Goal: Use online tool/utility: Utilize a website feature to perform a specific function

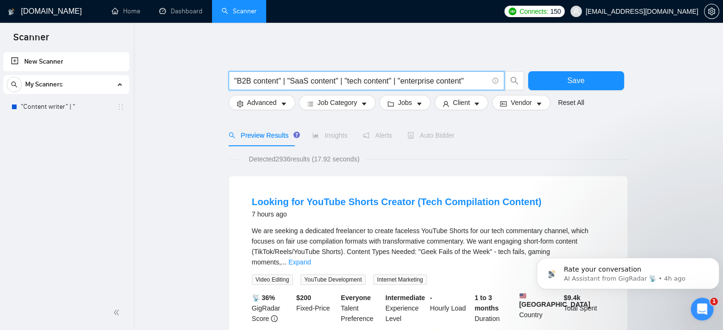
scroll to position [713, 0]
drag, startPoint x: 0, startPoint y: 0, endPoint x: 475, endPoint y: 77, distance: 481.6
click at [475, 77] on input ""B2B content" | "SaaS content" | "tech content" | "enterprise content"" at bounding box center [361, 81] width 254 height 12
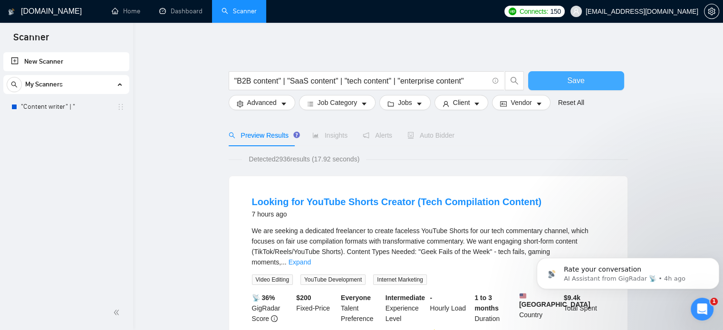
click at [571, 79] on span "Save" at bounding box center [575, 81] width 17 height 12
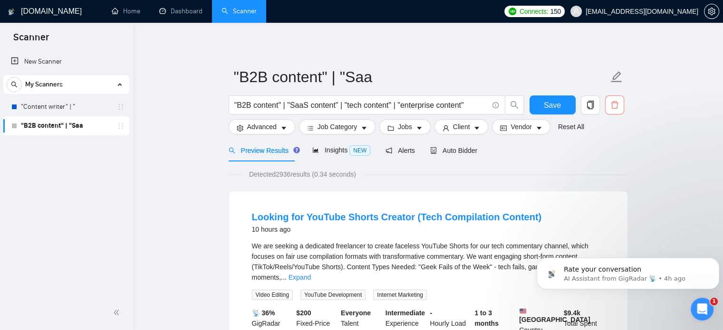
click at [613, 106] on icon "delete" at bounding box center [614, 105] width 9 height 9
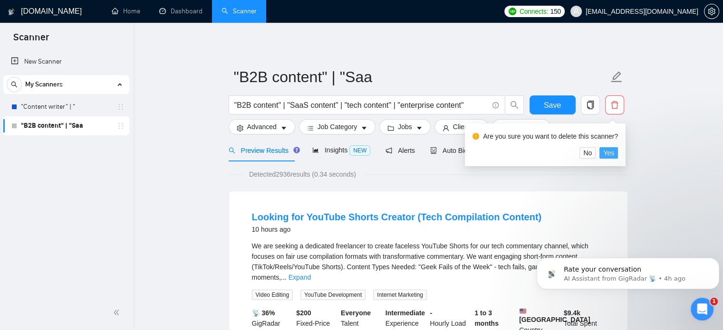
click at [608, 153] on span "Yes" at bounding box center [608, 153] width 11 height 10
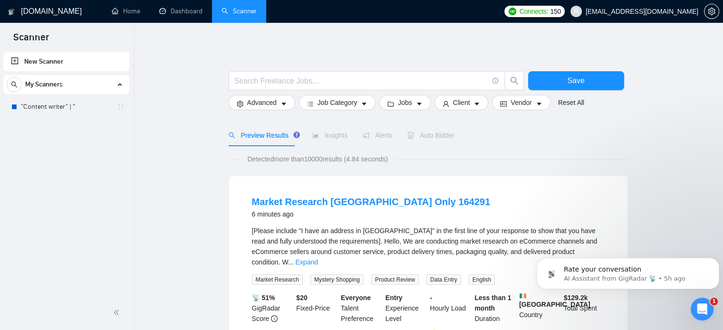
click at [95, 58] on link "New Scanner" at bounding box center [66, 61] width 111 height 19
click at [30, 61] on link "New Scanner" at bounding box center [66, 61] width 111 height 19
click at [92, 58] on link "New Scanner" at bounding box center [66, 61] width 111 height 19
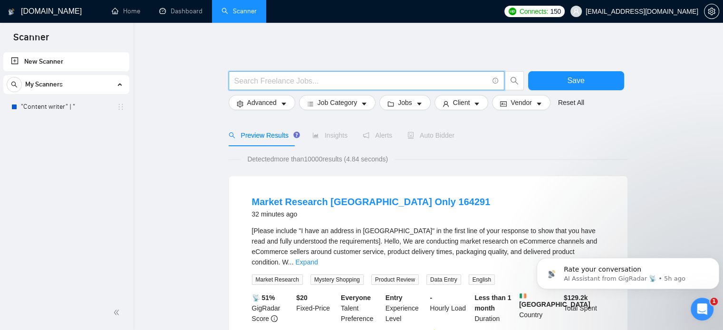
click at [325, 84] on input "text" at bounding box center [361, 81] width 254 height 12
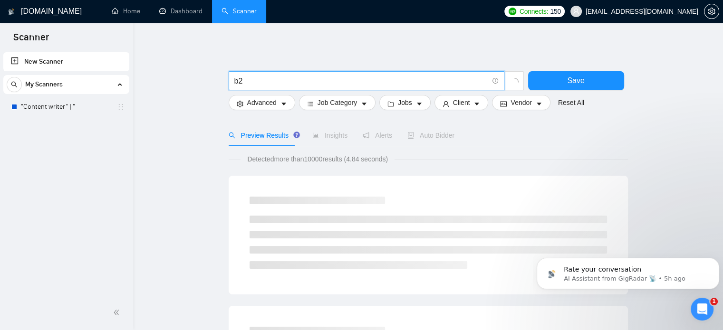
type input "b"
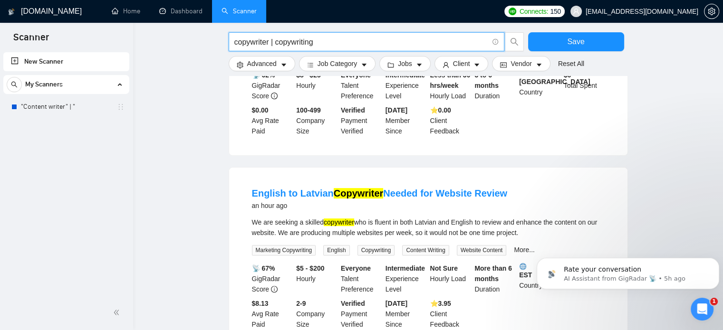
scroll to position [217, 0]
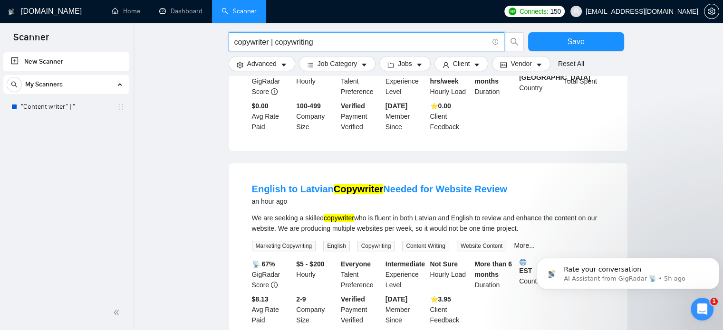
paste input "((SEO*) | "Search Engine Optimization" | "Search Optimization" | "Search Engine…"
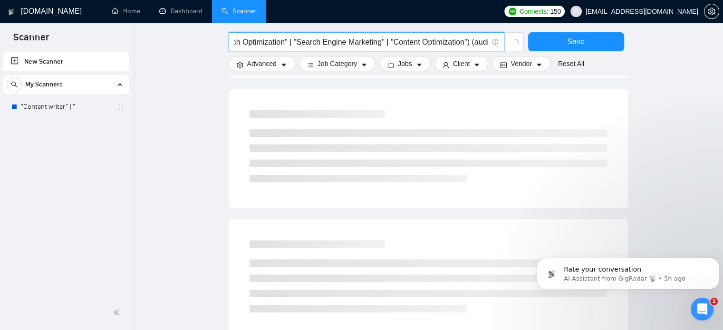
click at [317, 40] on input "((SEO*) | "Search Engine Optimization" | "Search Optimization" | "Search Engine…" at bounding box center [361, 42] width 254 height 12
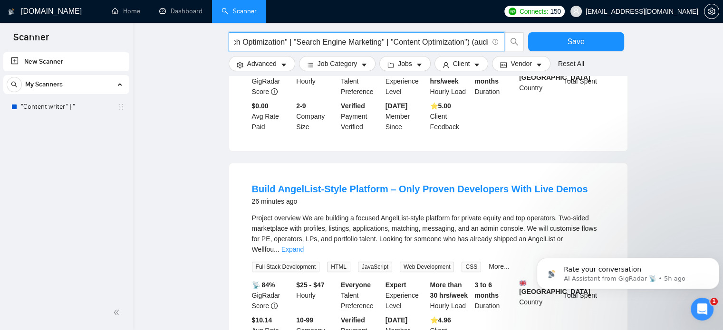
click at [317, 40] on input "((SEO*) | "Search Engine Optimization" | "Search Optimization" | "Search Engine…" at bounding box center [361, 42] width 254 height 12
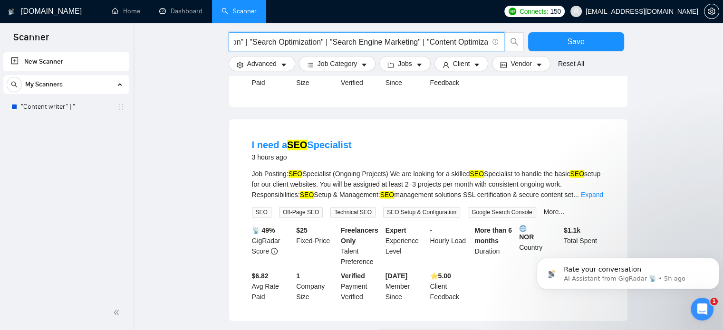
scroll to position [898, 0]
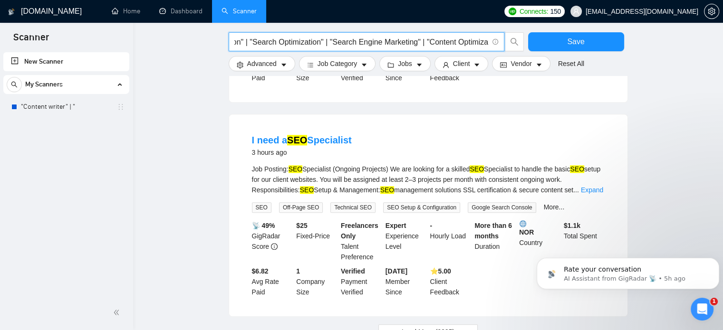
type input "((SEO*) | "Search Engine Optimization" | "Search Optimization" | "Search Engine…"
